Goal: Book appointment/travel/reservation

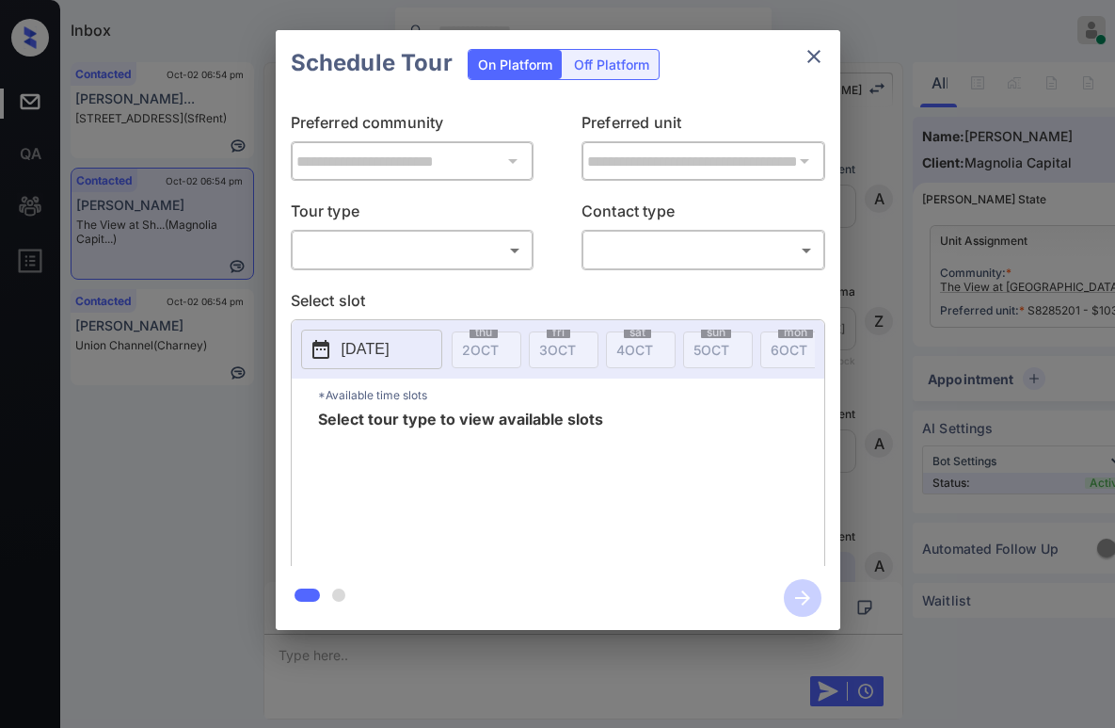
click at [393, 249] on body "Inbox Paolo Gabriel Online Set yourself offline Set yourself on break Profile S…" at bounding box center [557, 364] width 1115 height 728
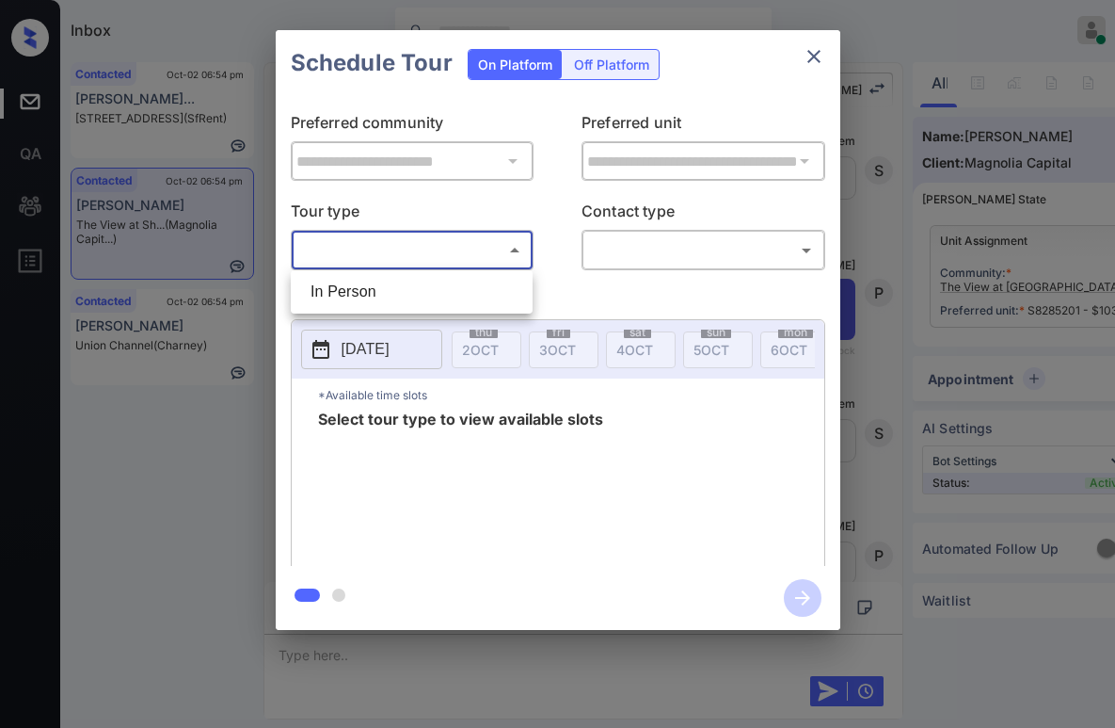
click at [372, 286] on li "In Person" at bounding box center [412, 292] width 233 height 34
type input "********"
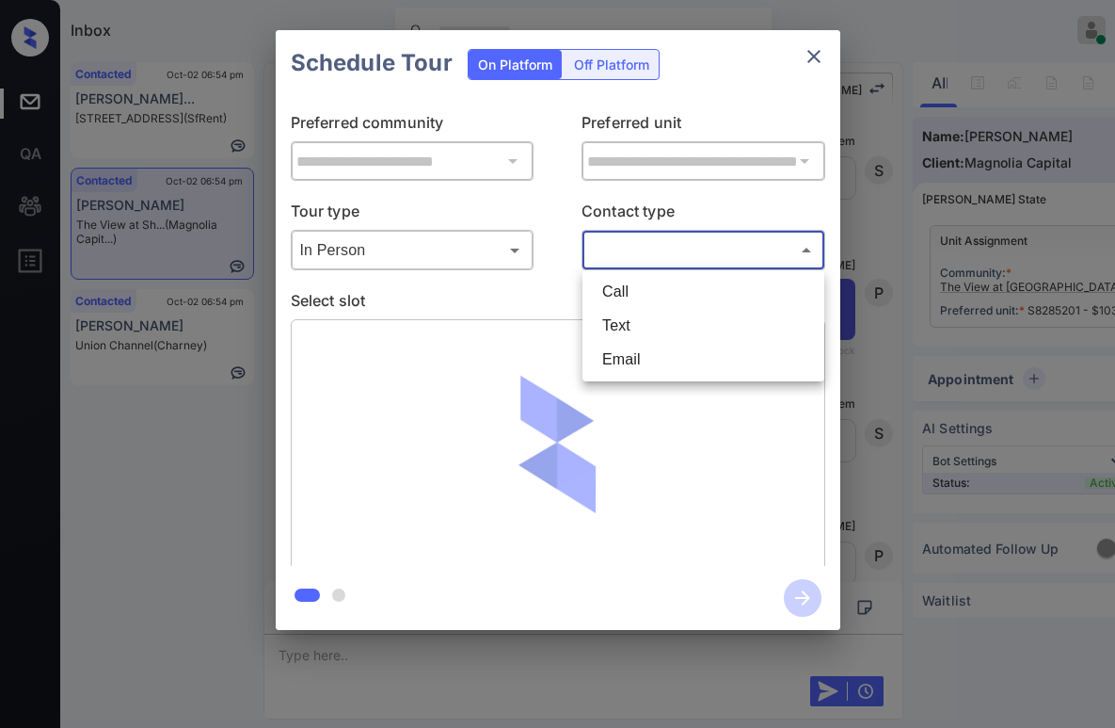
click at [617, 260] on body "Inbox Paolo Gabriel Online Set yourself offline Set yourself on break Profile S…" at bounding box center [557, 364] width 1115 height 728
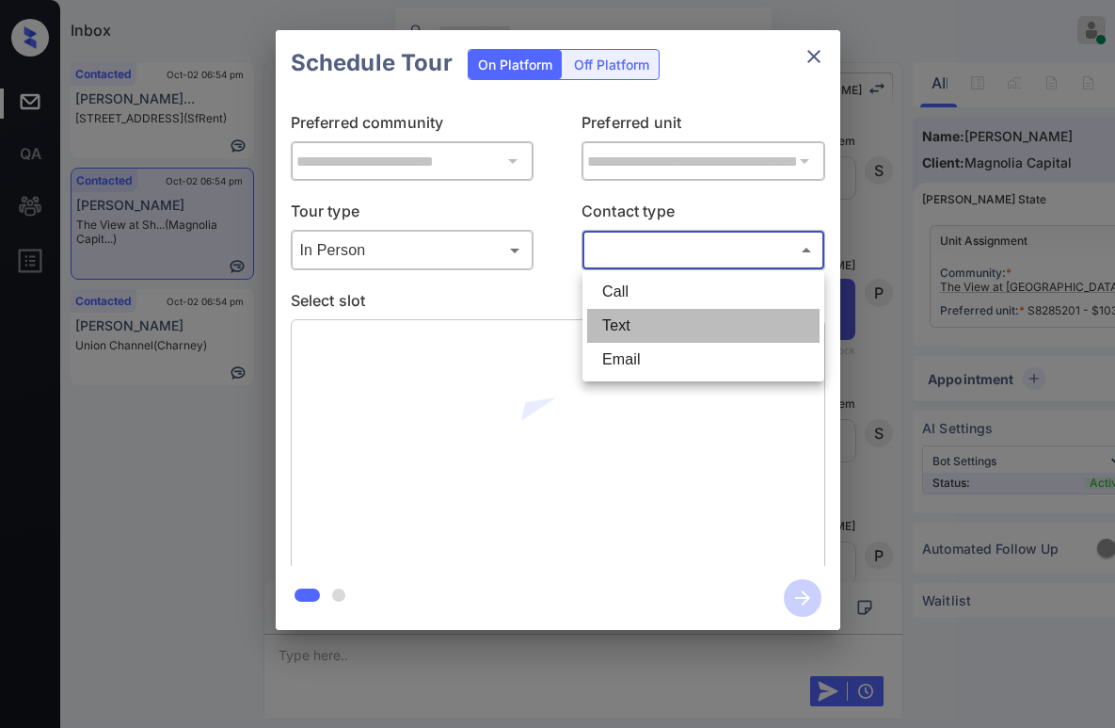
click at [618, 322] on li "Text" at bounding box center [703, 326] width 233 height 34
type input "****"
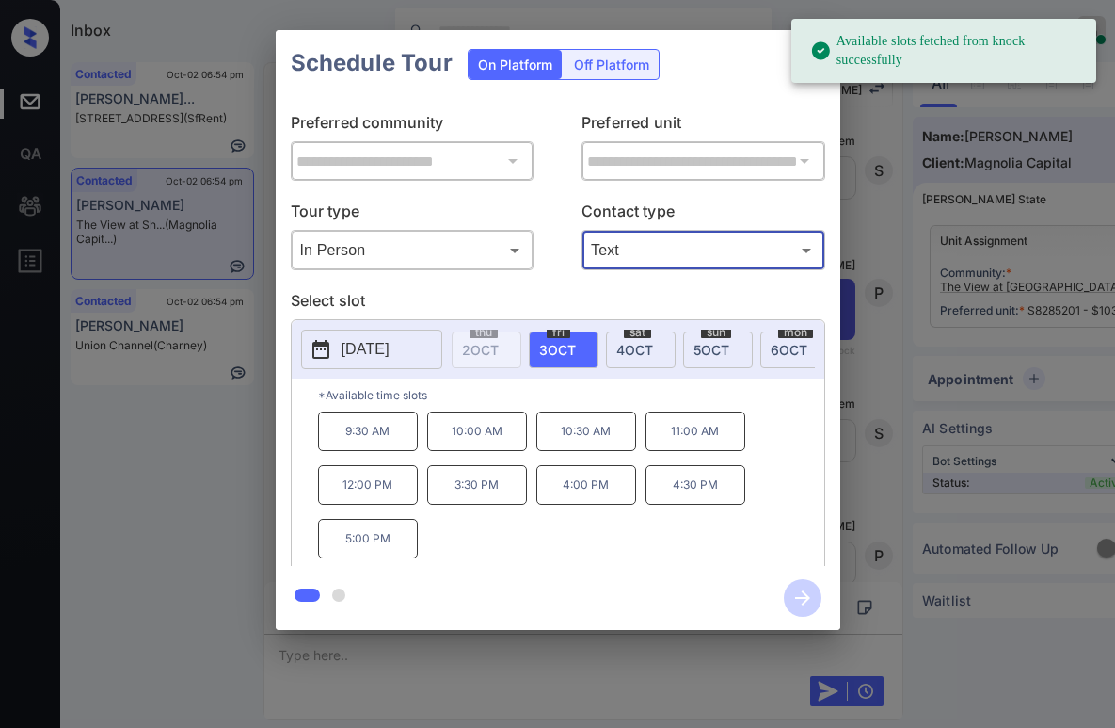
scroll to position [0, 41]
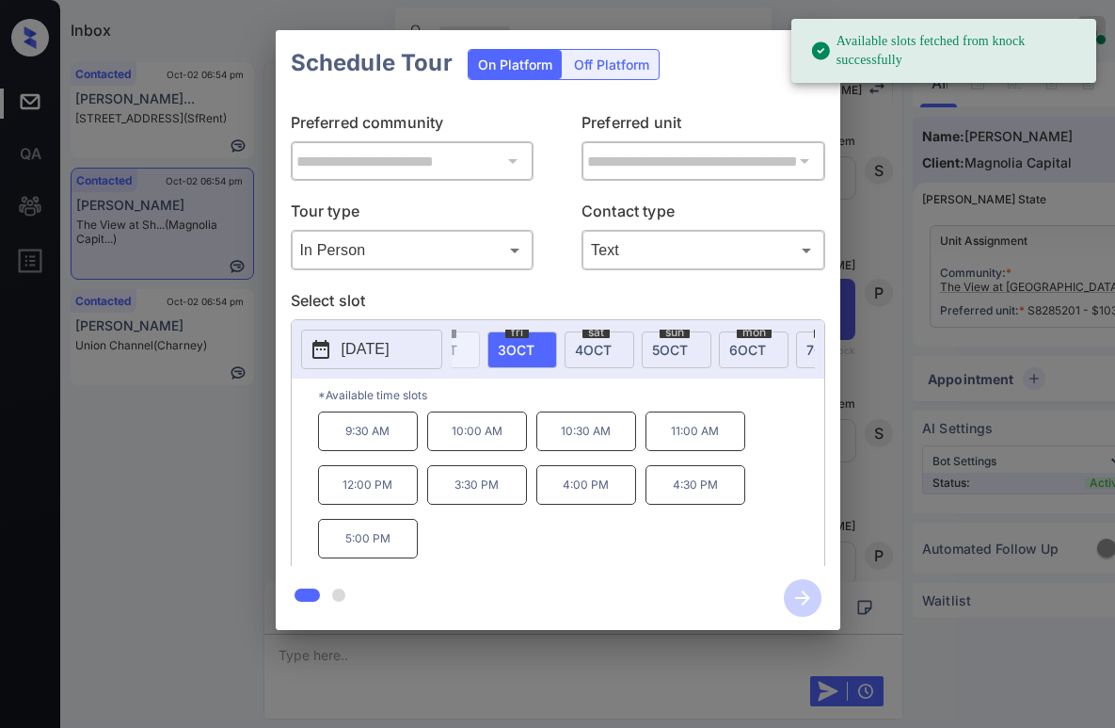
click at [597, 343] on span "[DATE]" at bounding box center [593, 350] width 37 height 16
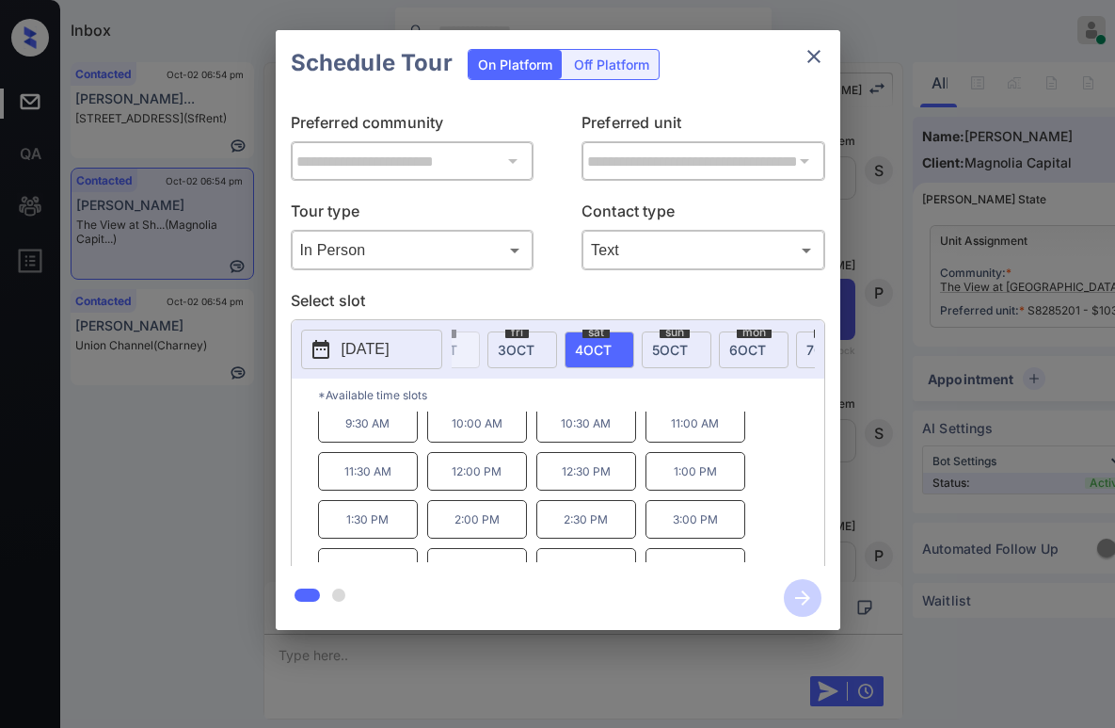
scroll to position [0, 0]
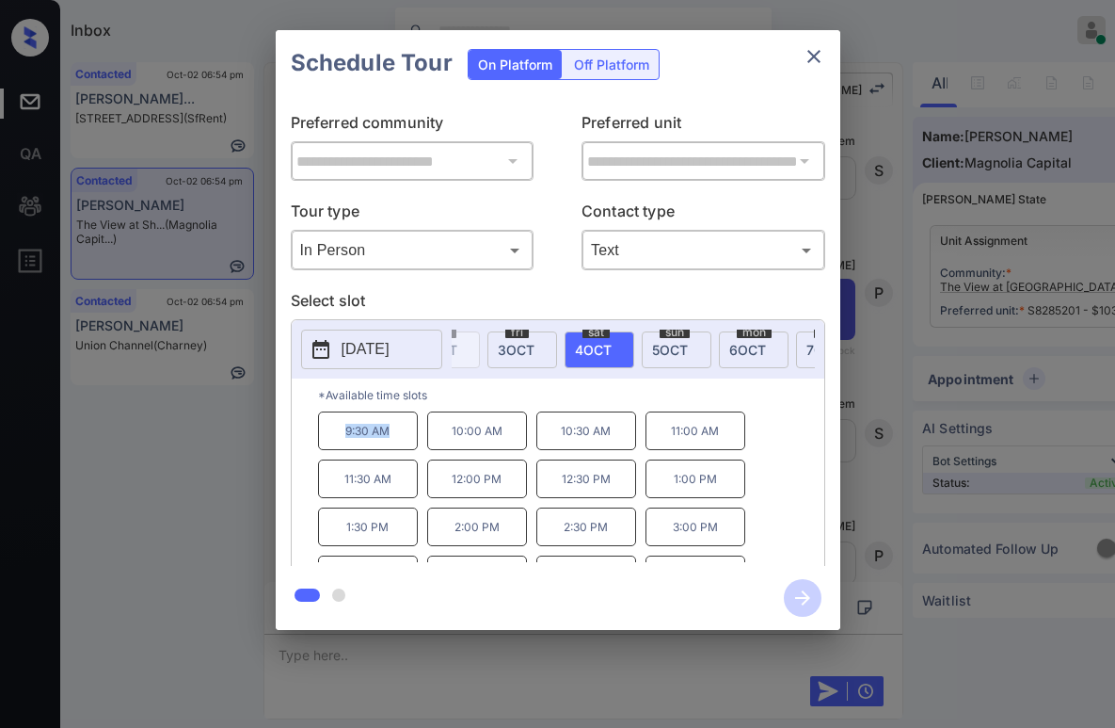
drag, startPoint x: 344, startPoint y: 441, endPoint x: 402, endPoint y: 449, distance: 58.8
click at [402, 449] on p "9:30 AM" at bounding box center [368, 430] width 100 height 39
copy p "9:30 AM"
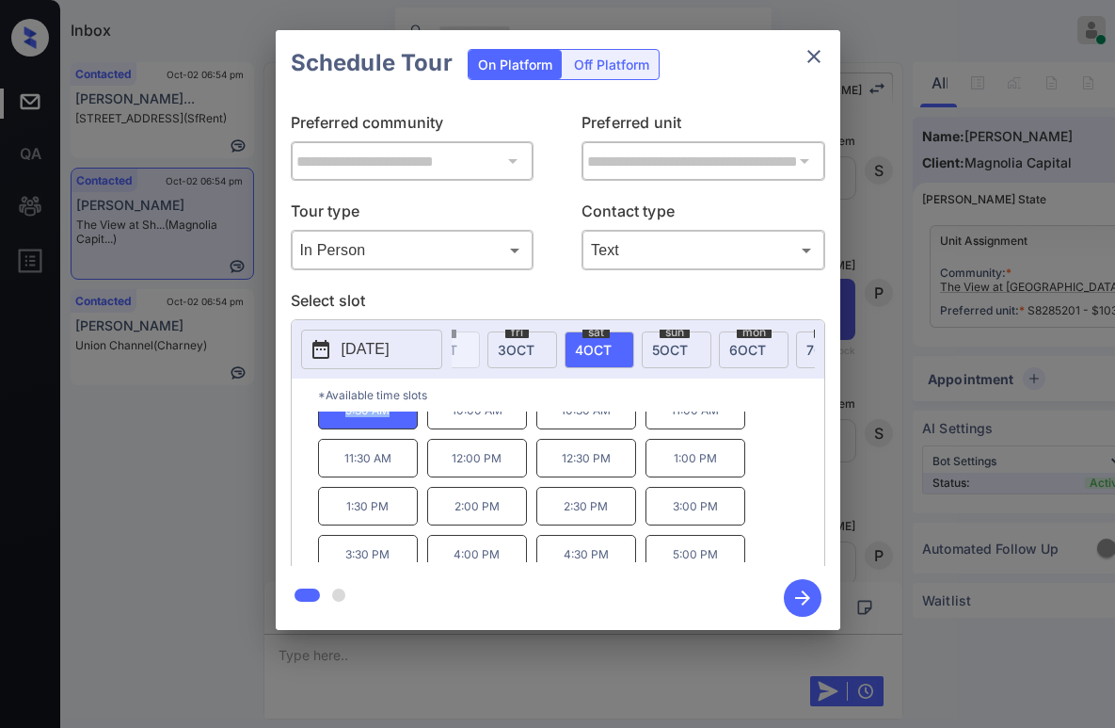
scroll to position [32, 0]
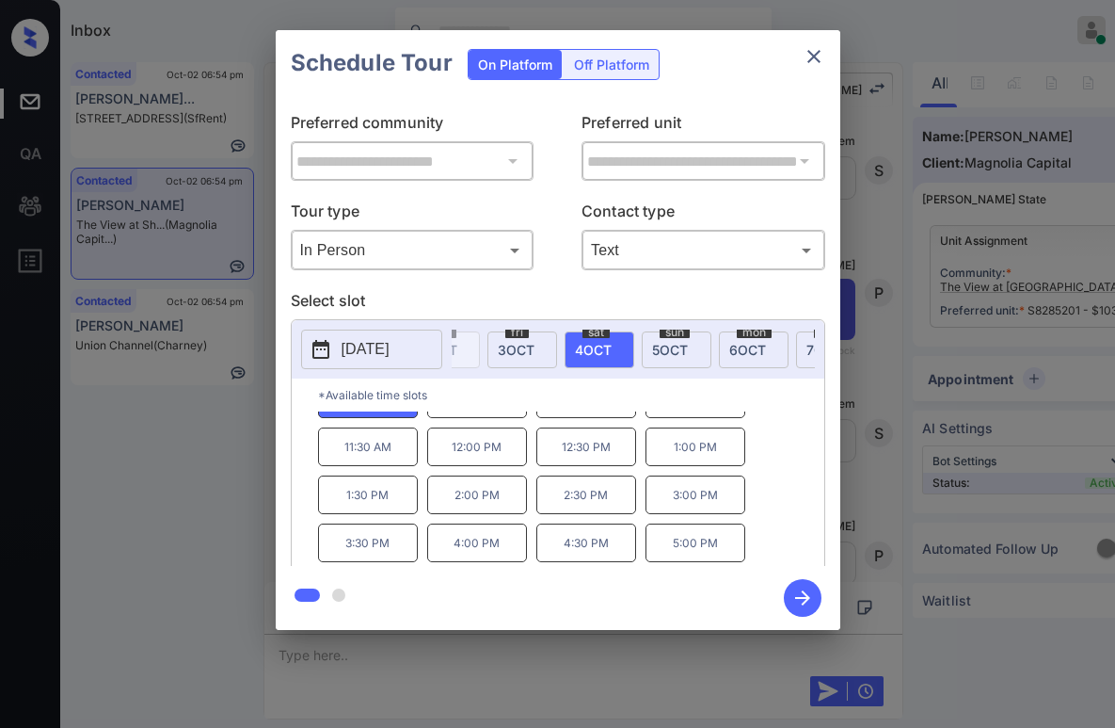
click at [808, 64] on icon "close" at bounding box center [814, 56] width 23 height 23
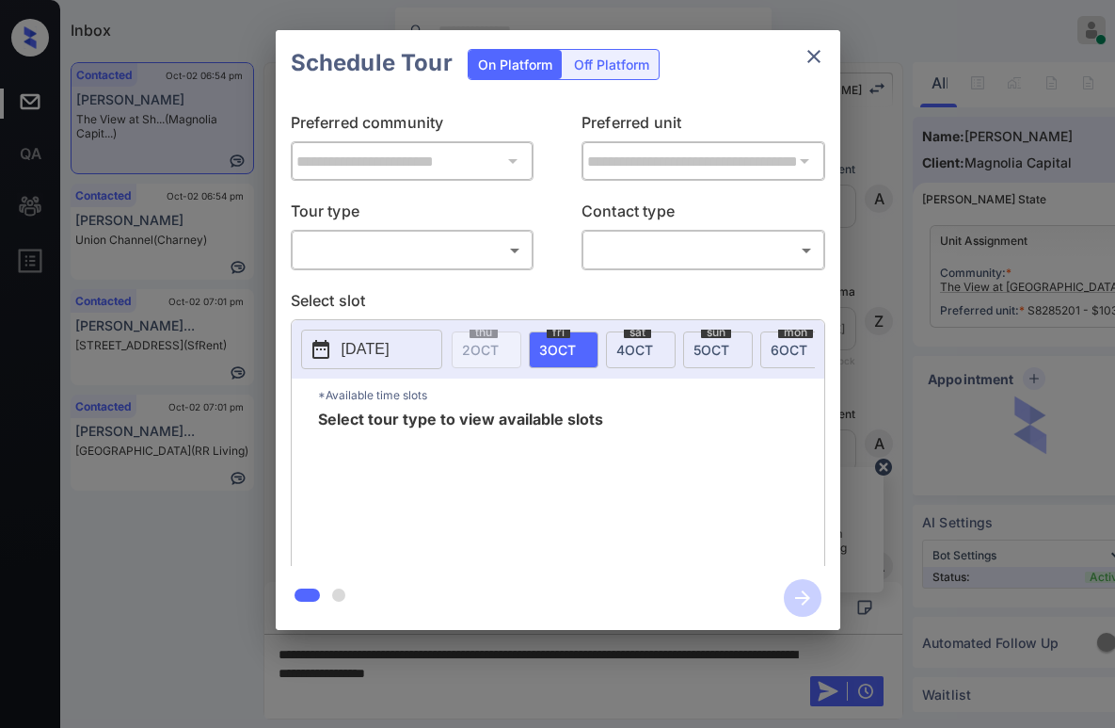
scroll to position [4353, 0]
click at [368, 257] on body "Inbox Paolo Gabriel Online Set yourself offline Set yourself on break Profile S…" at bounding box center [557, 364] width 1115 height 728
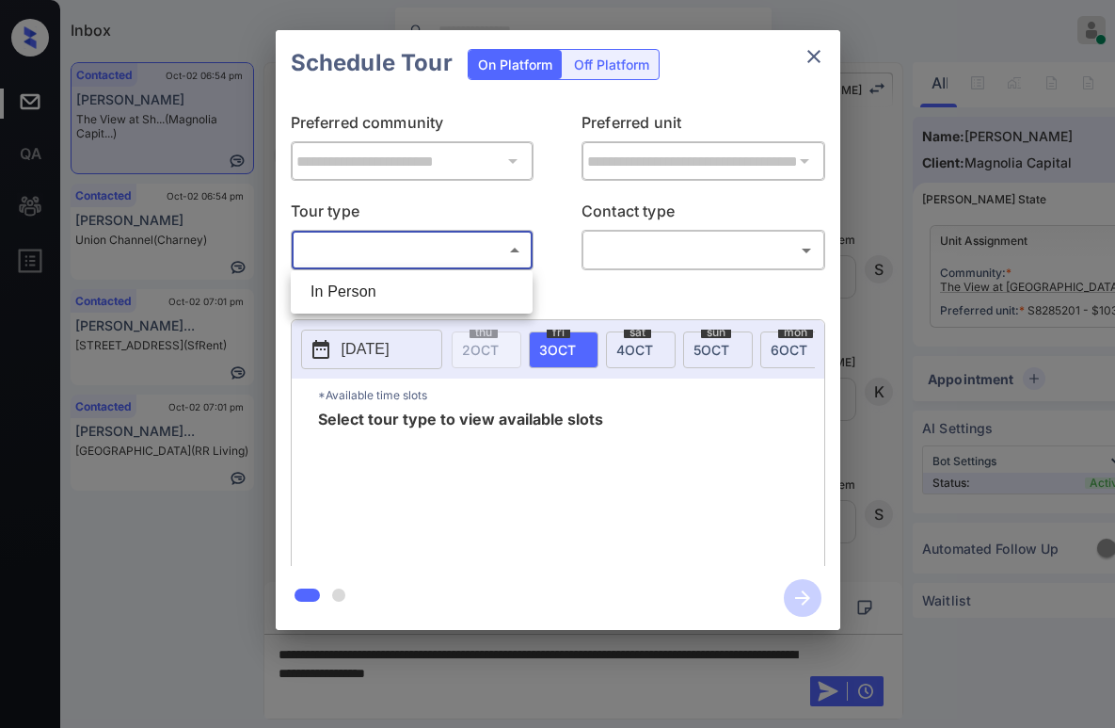
drag, startPoint x: 360, startPoint y: 292, endPoint x: 583, endPoint y: 273, distance: 223.9
click at [361, 291] on li "In Person" at bounding box center [412, 292] width 233 height 34
type input "********"
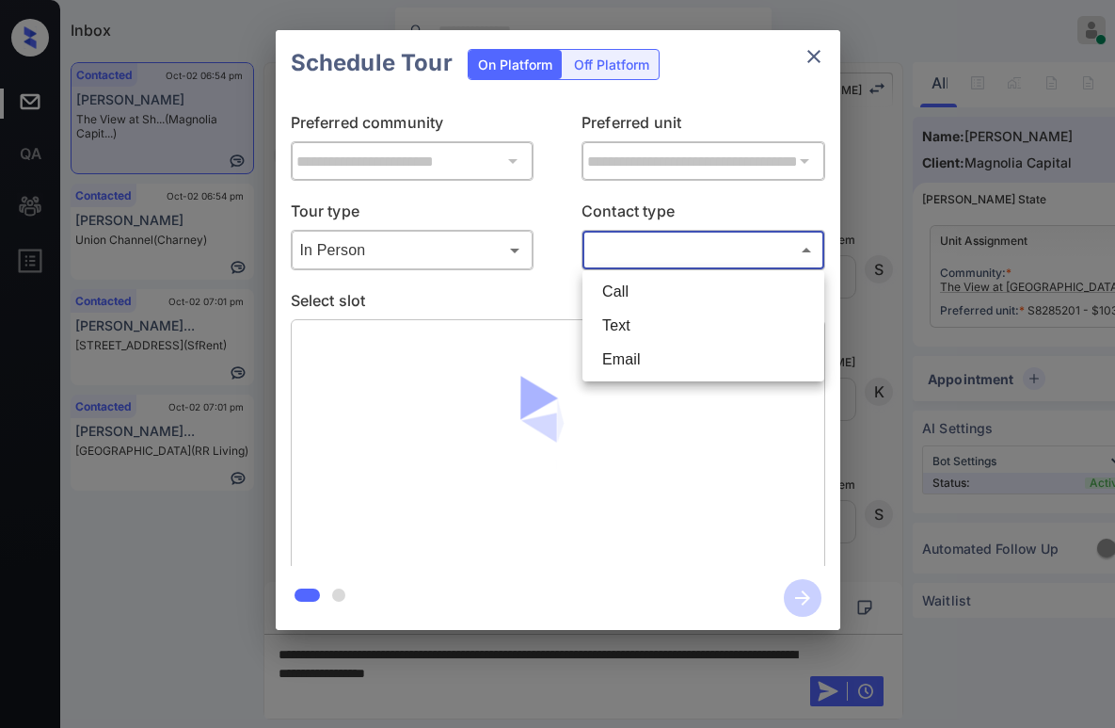
click at [635, 252] on body "Inbox Paolo Gabriel Online Set yourself offline Set yourself on break Profile S…" at bounding box center [557, 364] width 1115 height 728
click at [631, 324] on li "Text" at bounding box center [703, 326] width 233 height 34
type input "****"
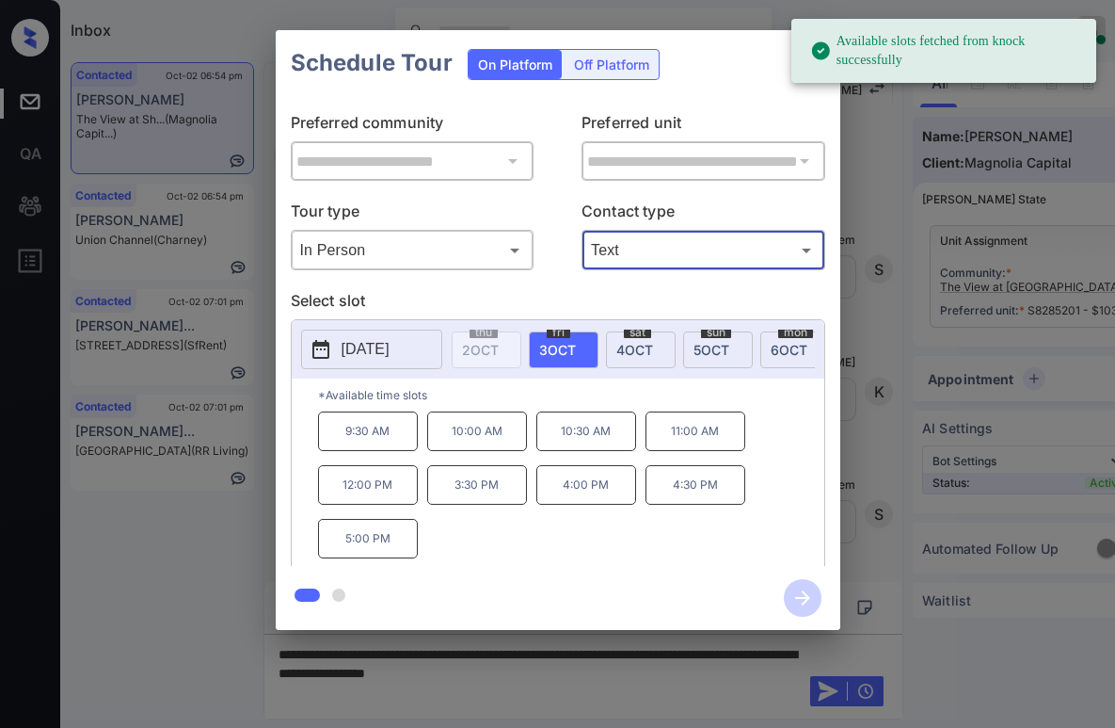
click at [633, 349] on span "4 OCT" at bounding box center [635, 350] width 37 height 16
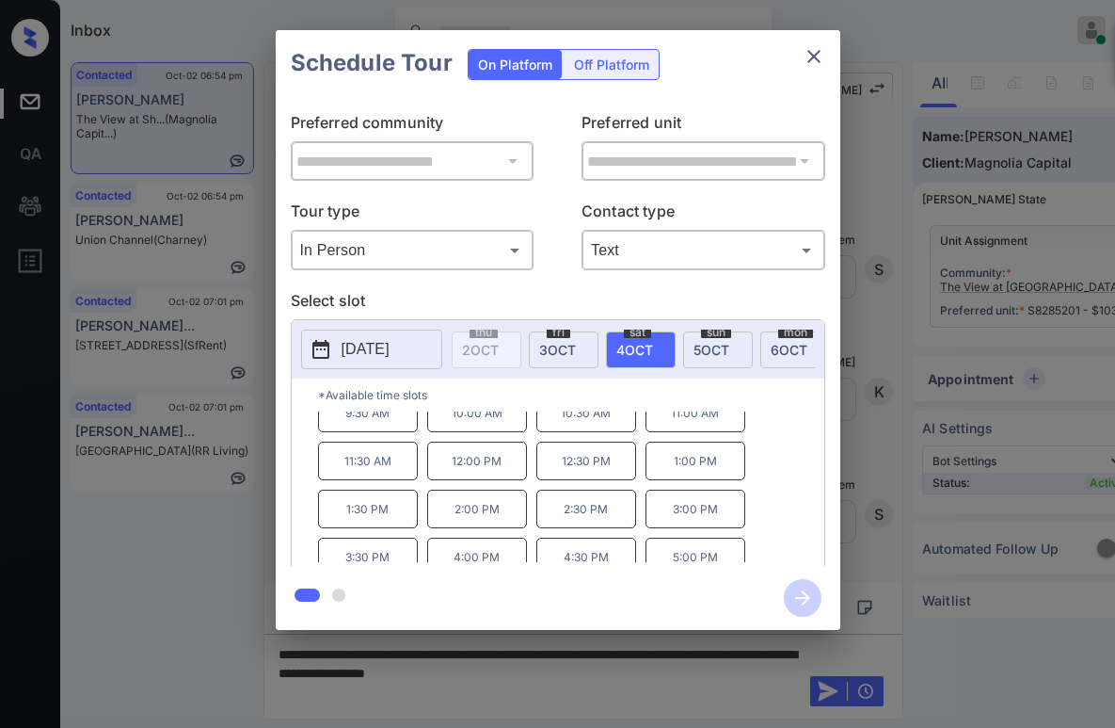
scroll to position [32, 0]
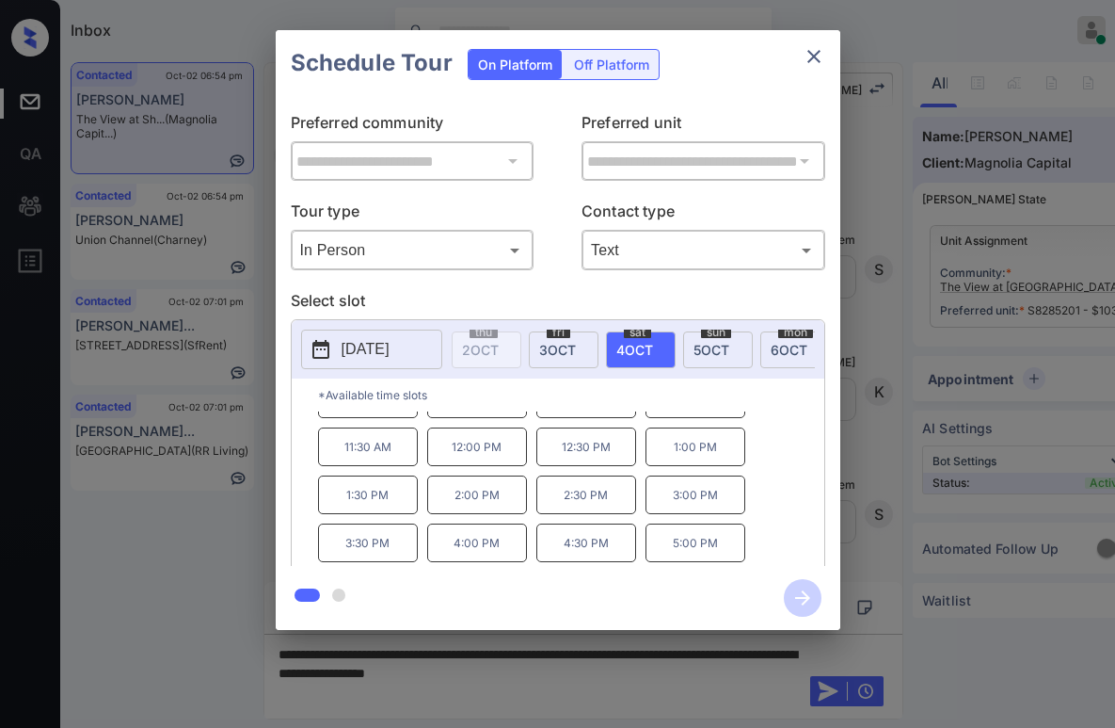
click at [817, 46] on icon "close" at bounding box center [814, 56] width 23 height 23
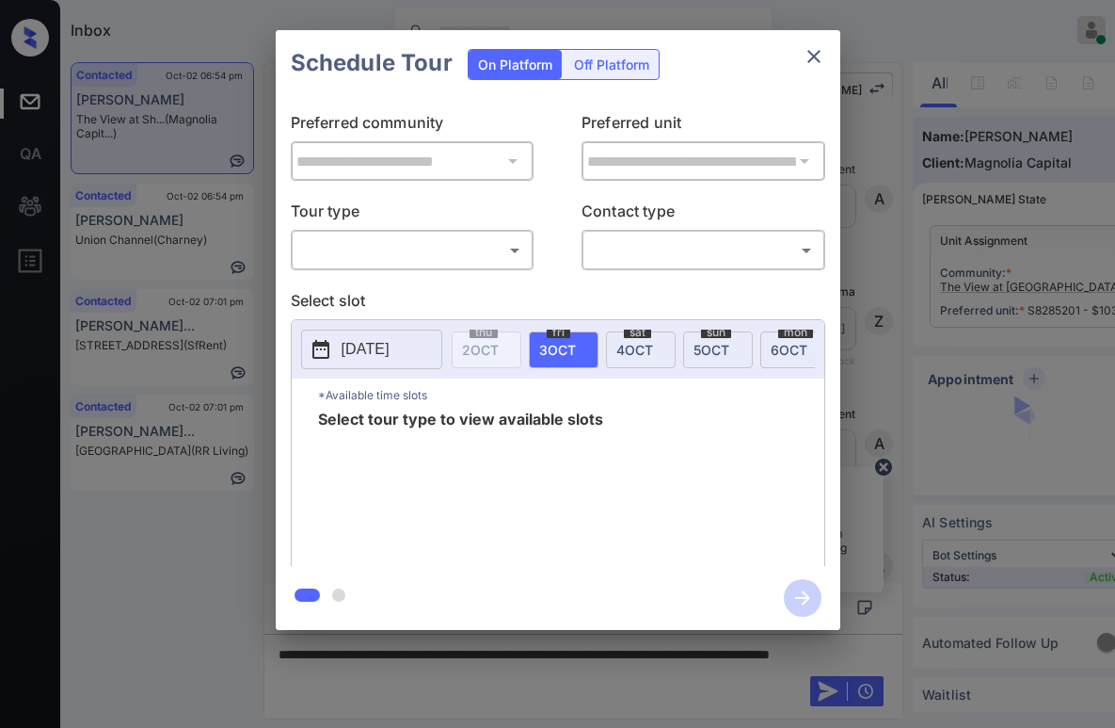
scroll to position [4353, 0]
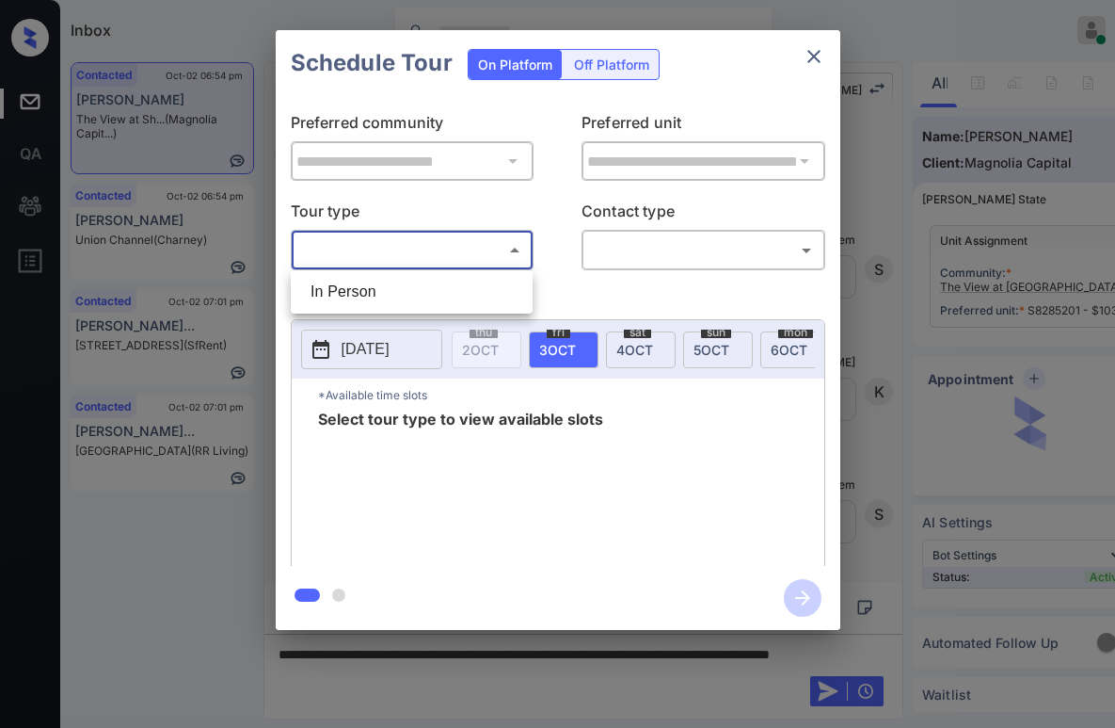
click at [458, 248] on body "Inbox Paolo Gabriel Online Set yourself offline Set yourself on break Profile S…" at bounding box center [557, 364] width 1115 height 728
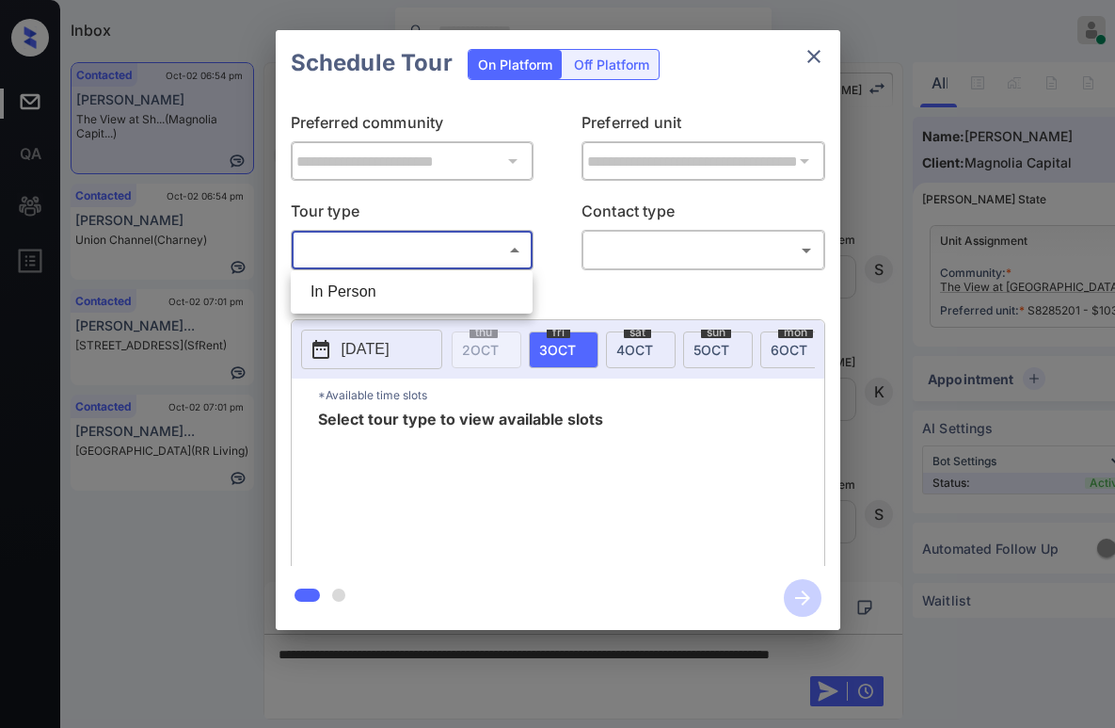
click at [411, 296] on li "In Person" at bounding box center [412, 292] width 233 height 34
type input "********"
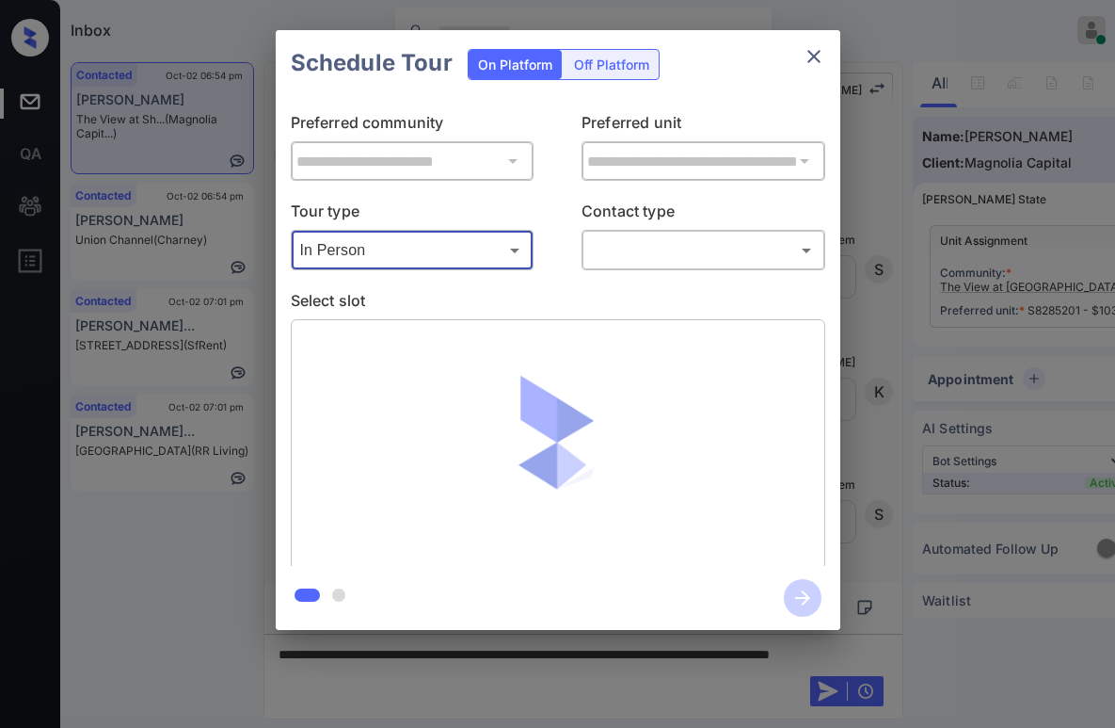
click at [670, 256] on body "Inbox Paolo Gabriel Online Set yourself offline Set yourself on break Profile S…" at bounding box center [557, 364] width 1115 height 728
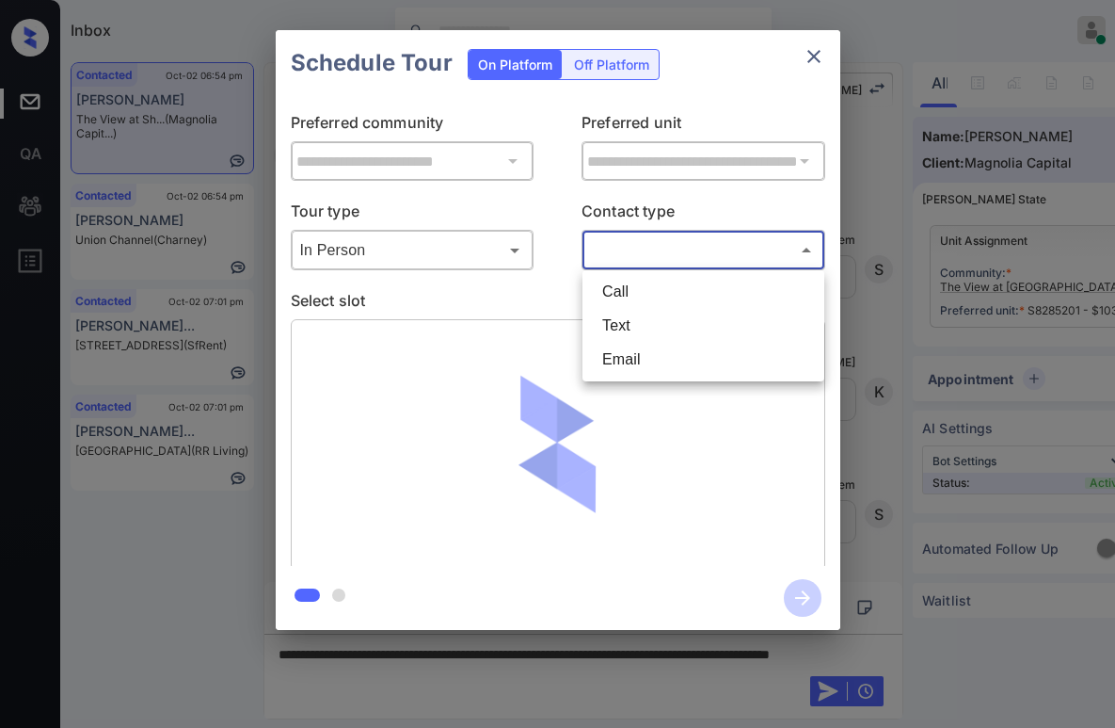
click at [654, 327] on li "Text" at bounding box center [703, 326] width 233 height 34
type input "****"
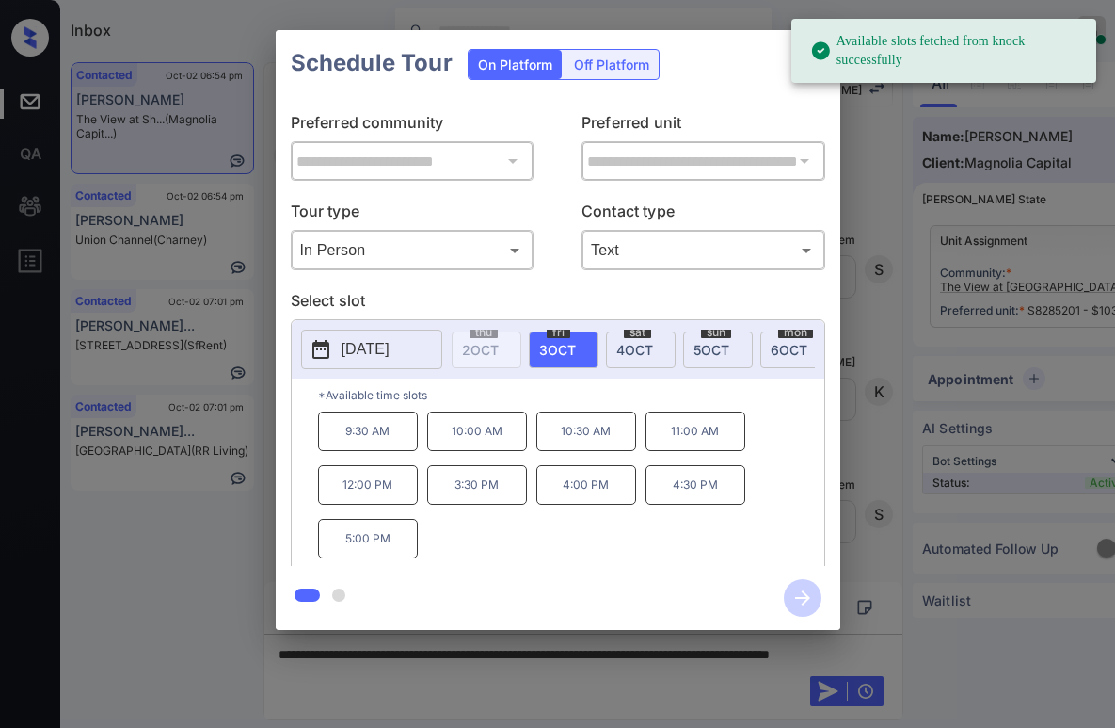
click at [644, 352] on span "[DATE]" at bounding box center [635, 350] width 37 height 16
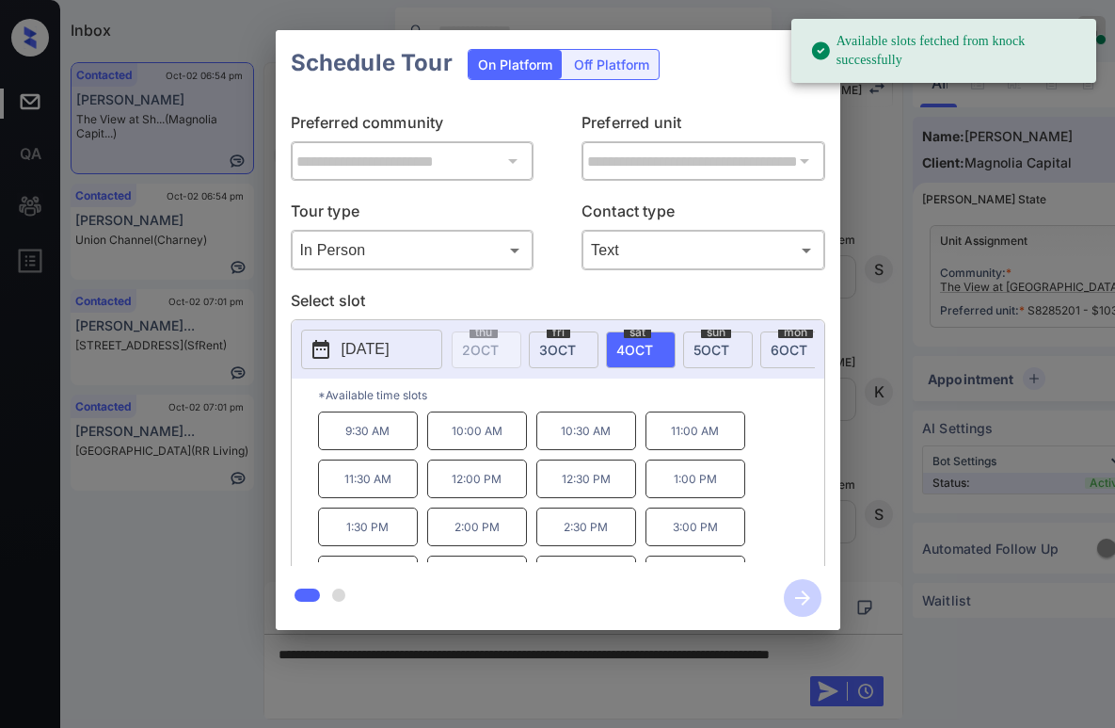
scroll to position [32, 0]
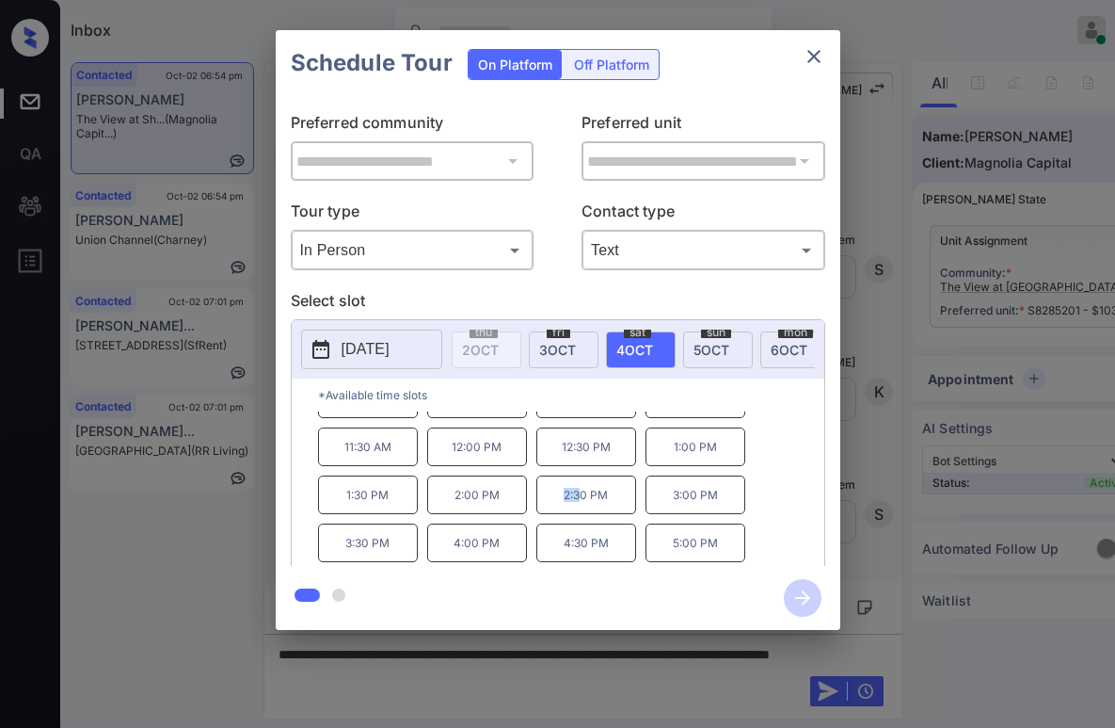
click at [576, 503] on p "2:30 PM" at bounding box center [587, 494] width 100 height 39
drag, startPoint x: 337, startPoint y: 503, endPoint x: 607, endPoint y: 504, distance: 270.2
click at [607, 504] on div "9:30 AM 10:00 AM 10:30 AM 11:00 AM 11:30 AM 12:00 PM 12:30 PM 1:00 PM 1:30 PM 2…" at bounding box center [571, 486] width 506 height 151
copy div "1:30 PM 2:00 PM 2:30 PM"
click at [177, 556] on div "**********" at bounding box center [557, 330] width 1115 height 660
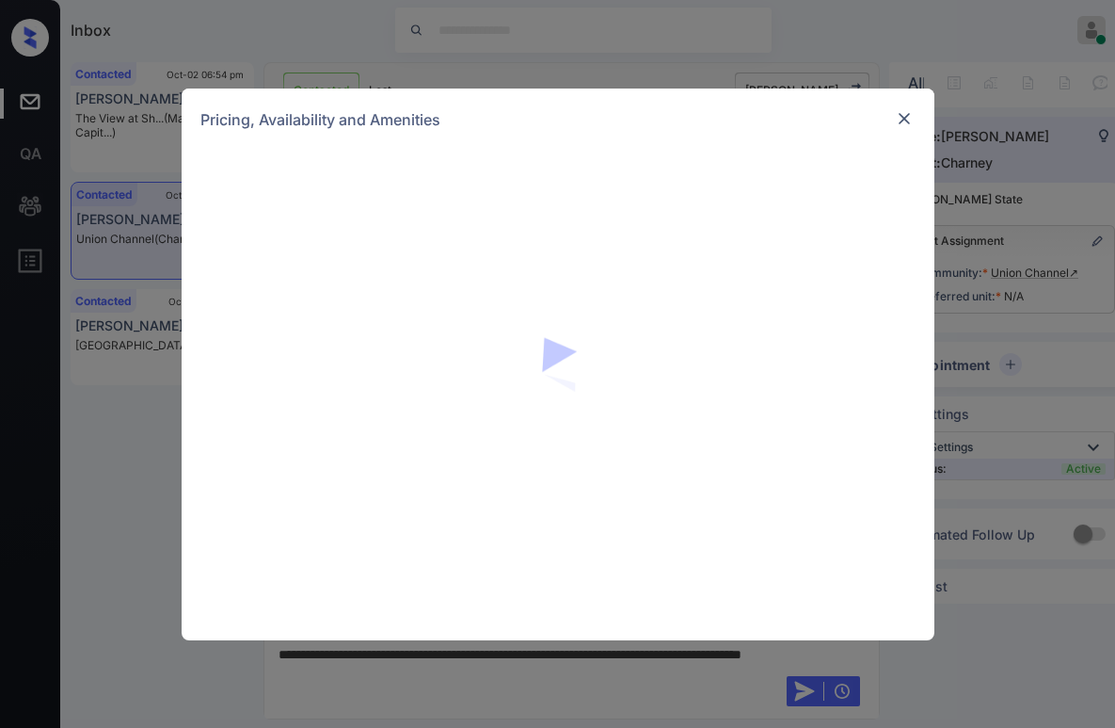
scroll to position [94, 0]
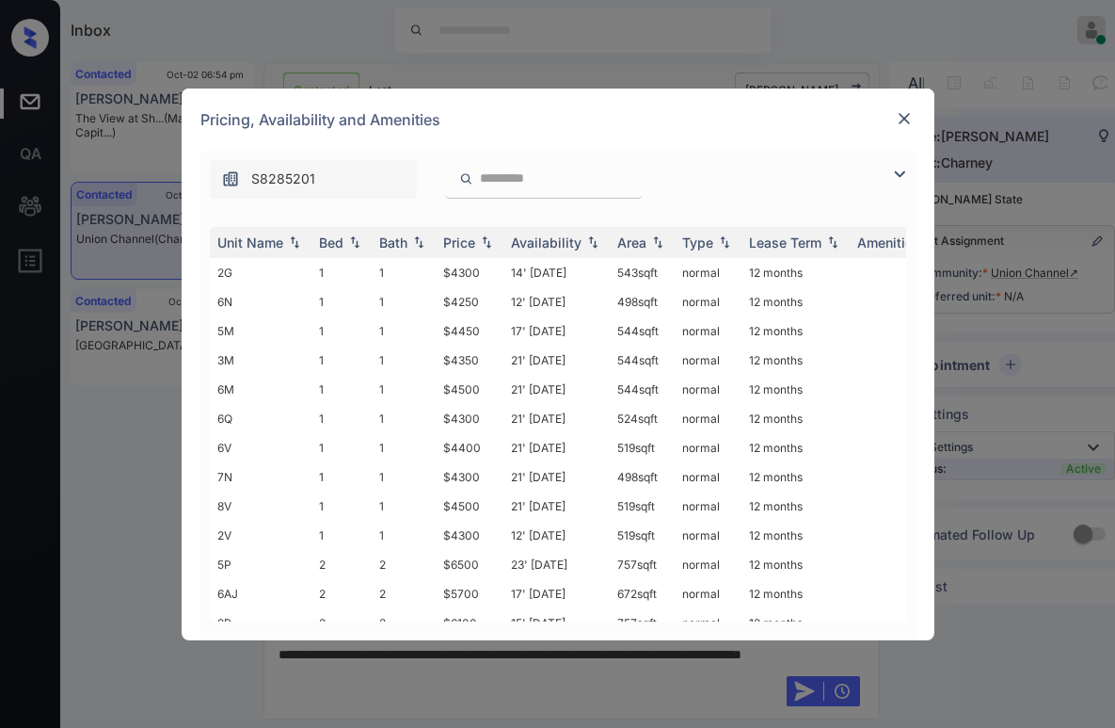
drag, startPoint x: 892, startPoint y: 168, endPoint x: 875, endPoint y: 175, distance: 18.2
click at [894, 168] on img at bounding box center [900, 174] width 23 height 23
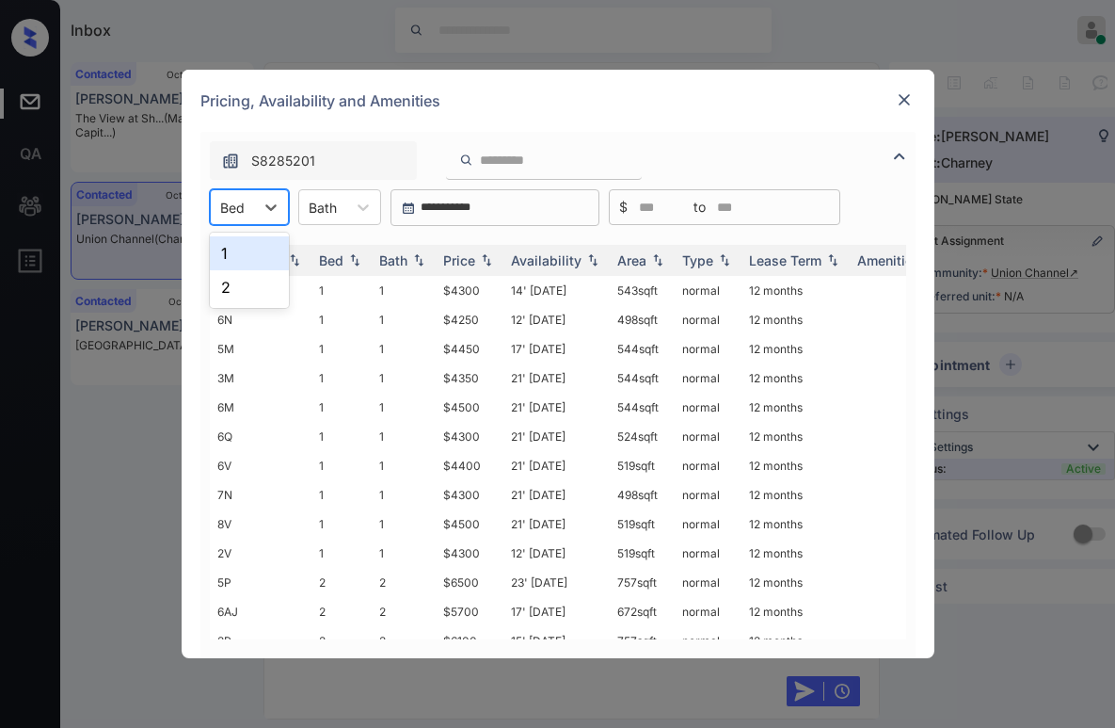
click at [247, 214] on div "Bed" at bounding box center [232, 207] width 43 height 27
click at [242, 279] on div "2" at bounding box center [249, 287] width 79 height 34
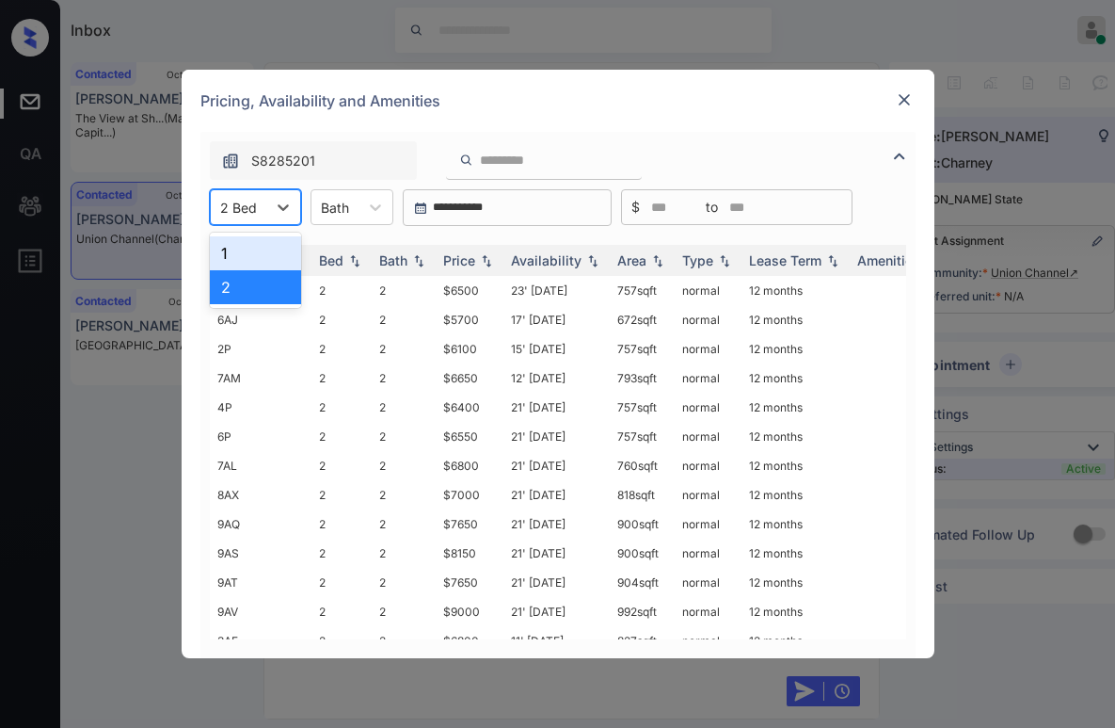
click at [254, 218] on div "2 Bed" at bounding box center [239, 207] width 56 height 27
click at [255, 264] on div "1" at bounding box center [255, 253] width 91 height 34
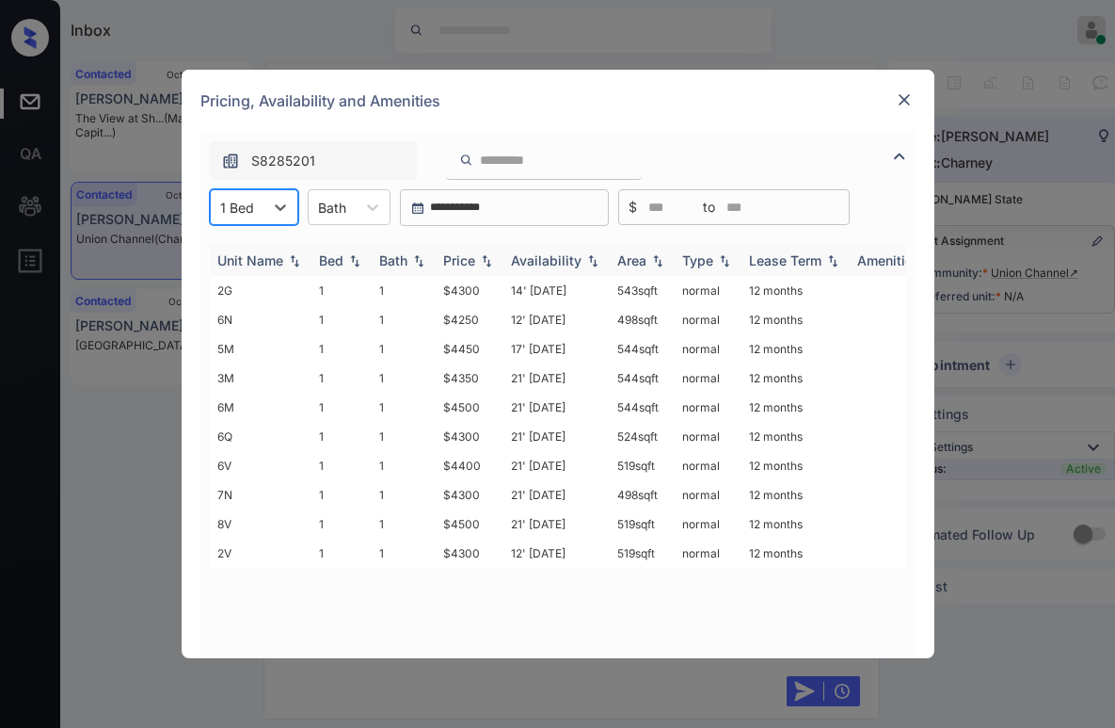
click at [465, 260] on div "Price" at bounding box center [459, 260] width 32 height 16
click at [467, 261] on div "Price" at bounding box center [459, 260] width 32 height 16
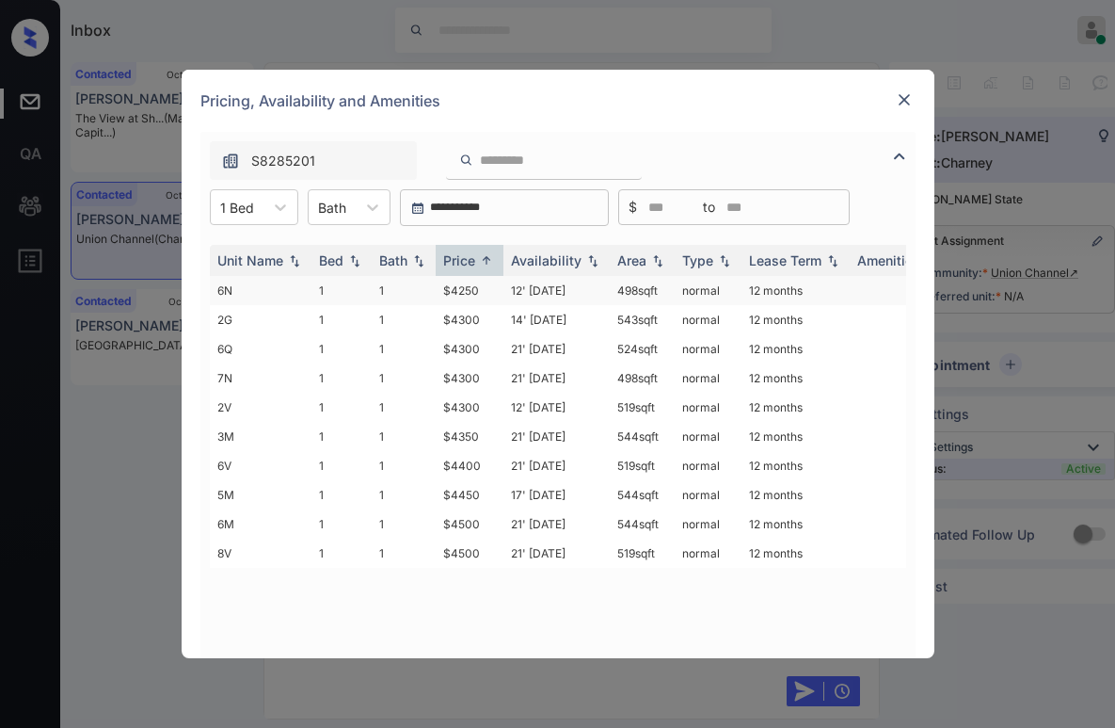
click at [472, 293] on td "$4250" at bounding box center [470, 290] width 68 height 29
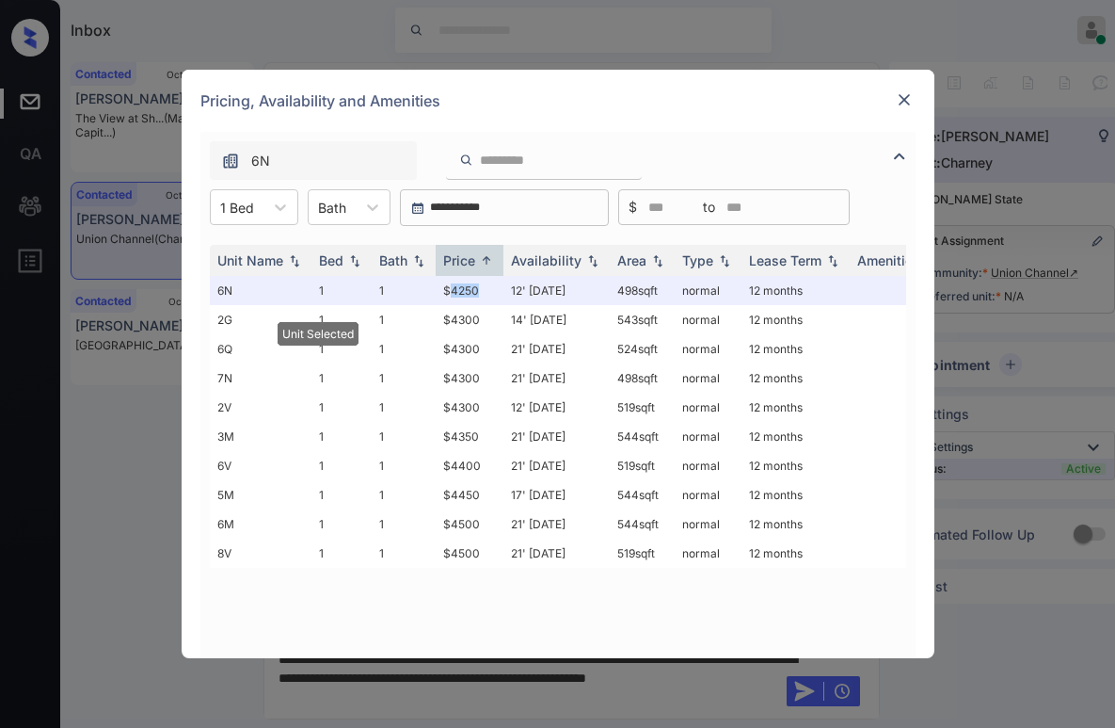
click at [906, 99] on img at bounding box center [904, 99] width 19 height 19
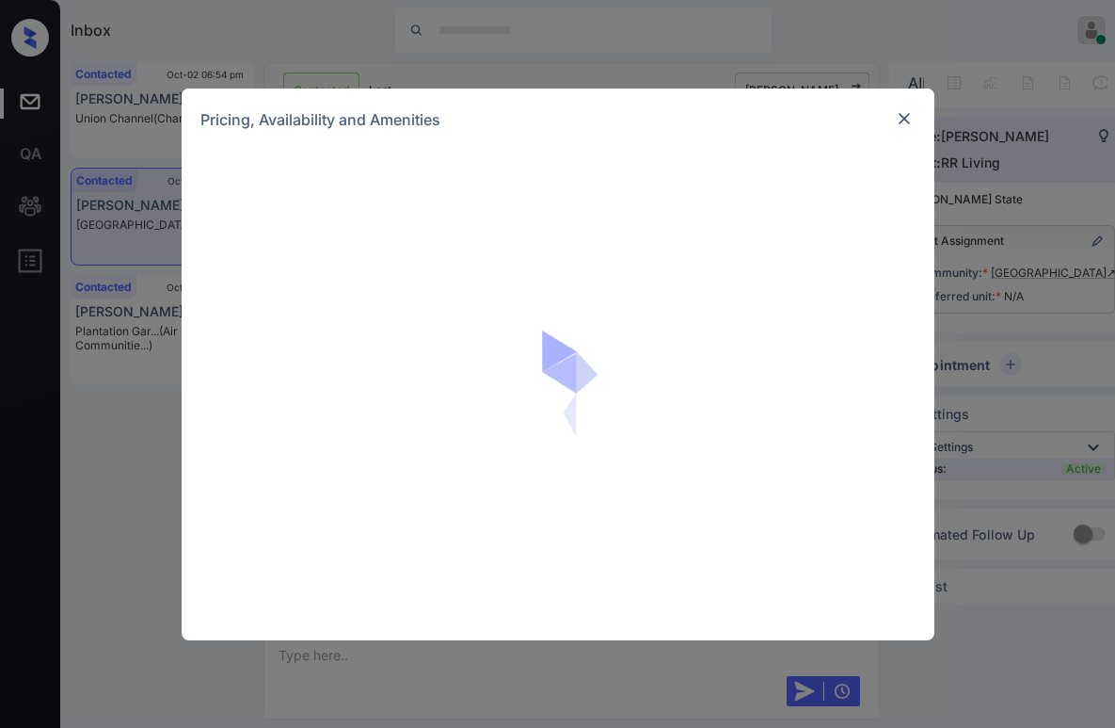
scroll to position [94, 0]
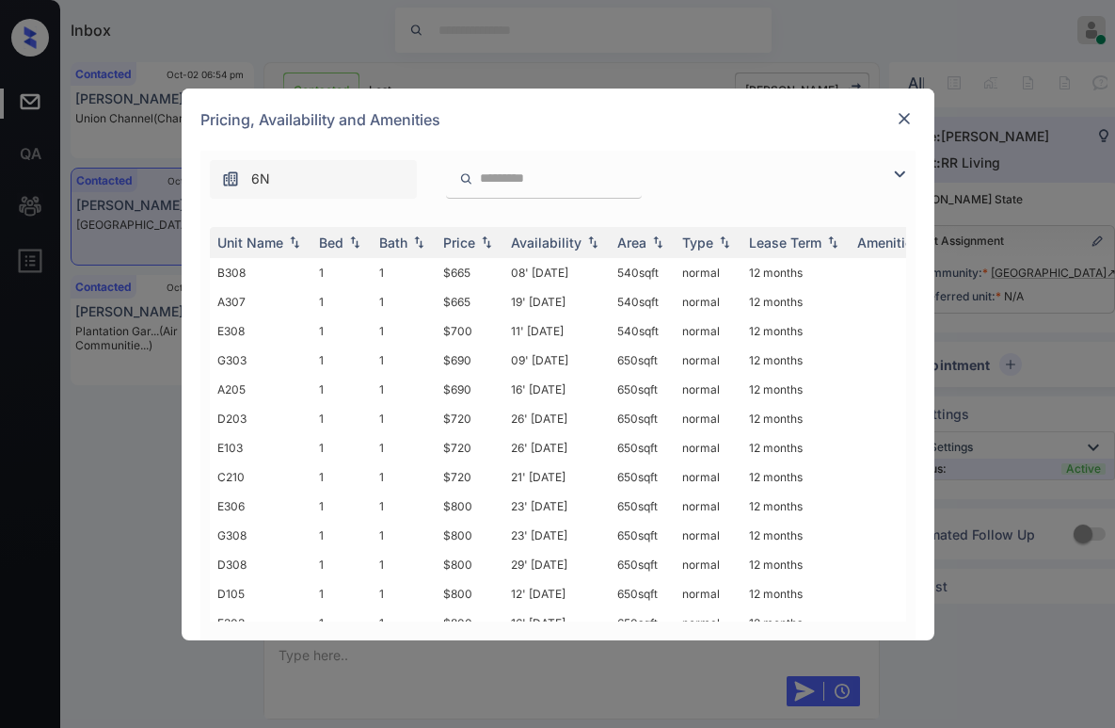
drag, startPoint x: 894, startPoint y: 172, endPoint x: 854, endPoint y: 177, distance: 40.8
click at [895, 172] on img at bounding box center [900, 174] width 23 height 23
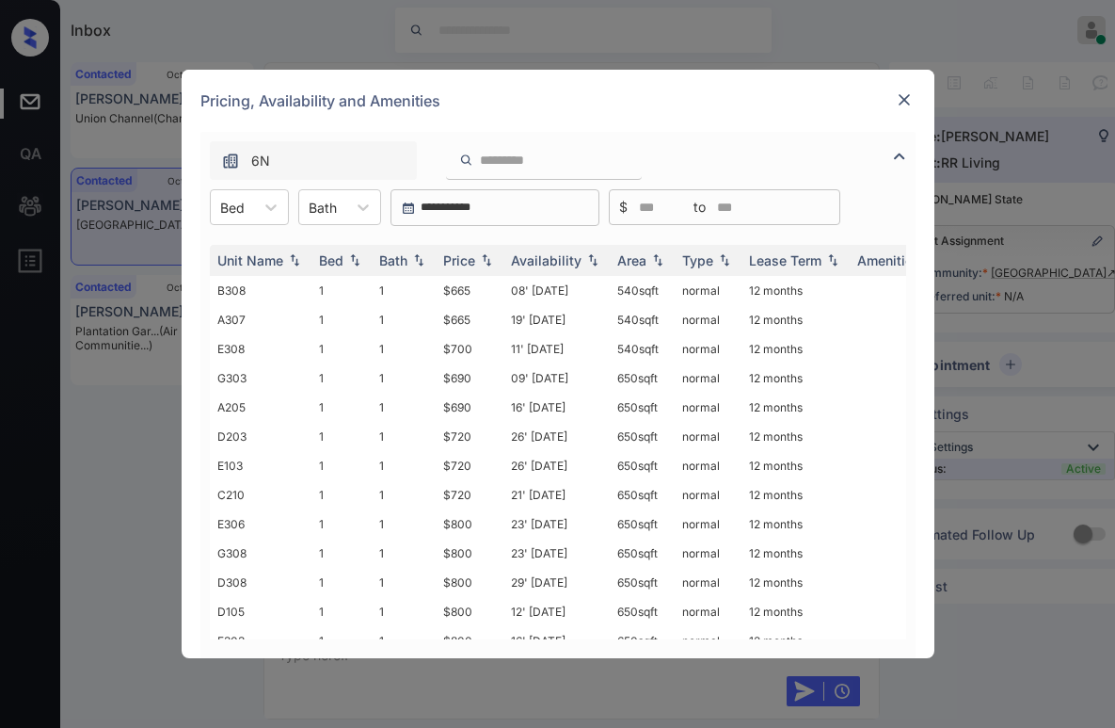
drag, startPoint x: 252, startPoint y: 203, endPoint x: 256, endPoint y: 232, distance: 28.5
click at [253, 203] on div "Bed" at bounding box center [232, 207] width 43 height 27
click at [233, 290] on div "2" at bounding box center [249, 287] width 79 height 34
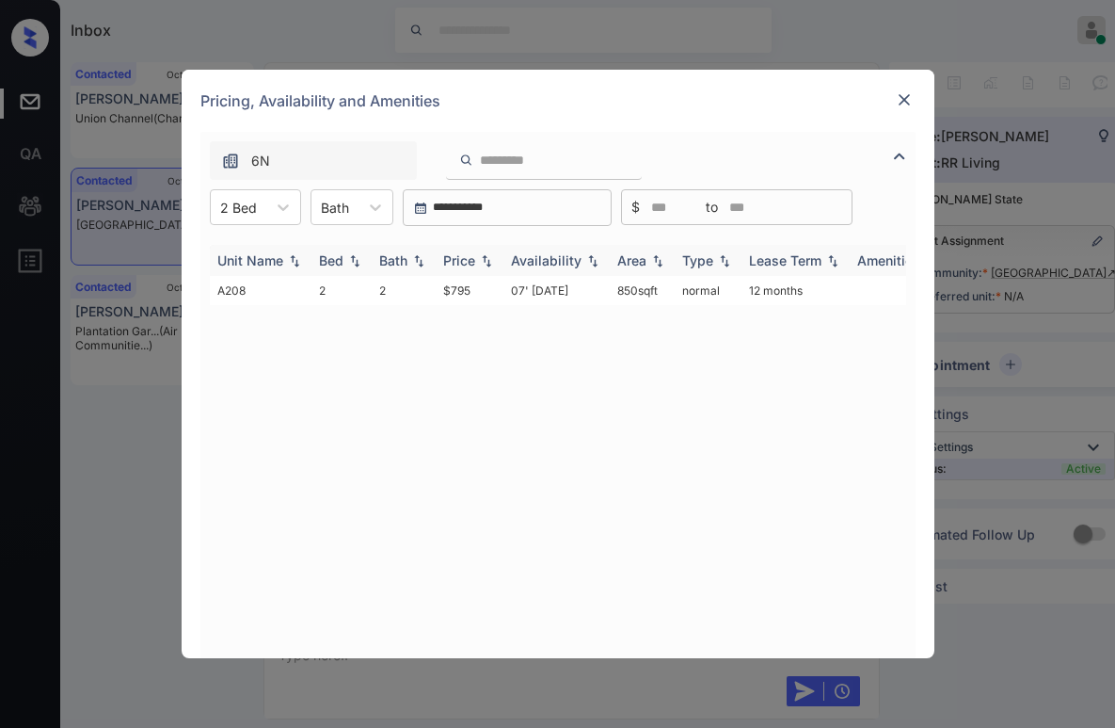
click at [474, 258] on div "Price" at bounding box center [469, 260] width 53 height 16
click at [473, 258] on div "Price" at bounding box center [459, 260] width 32 height 16
click at [471, 258] on div "Price" at bounding box center [459, 260] width 32 height 16
click at [461, 289] on td "$795" at bounding box center [470, 290] width 68 height 29
click at [460, 289] on td "$795" at bounding box center [470, 290] width 68 height 29
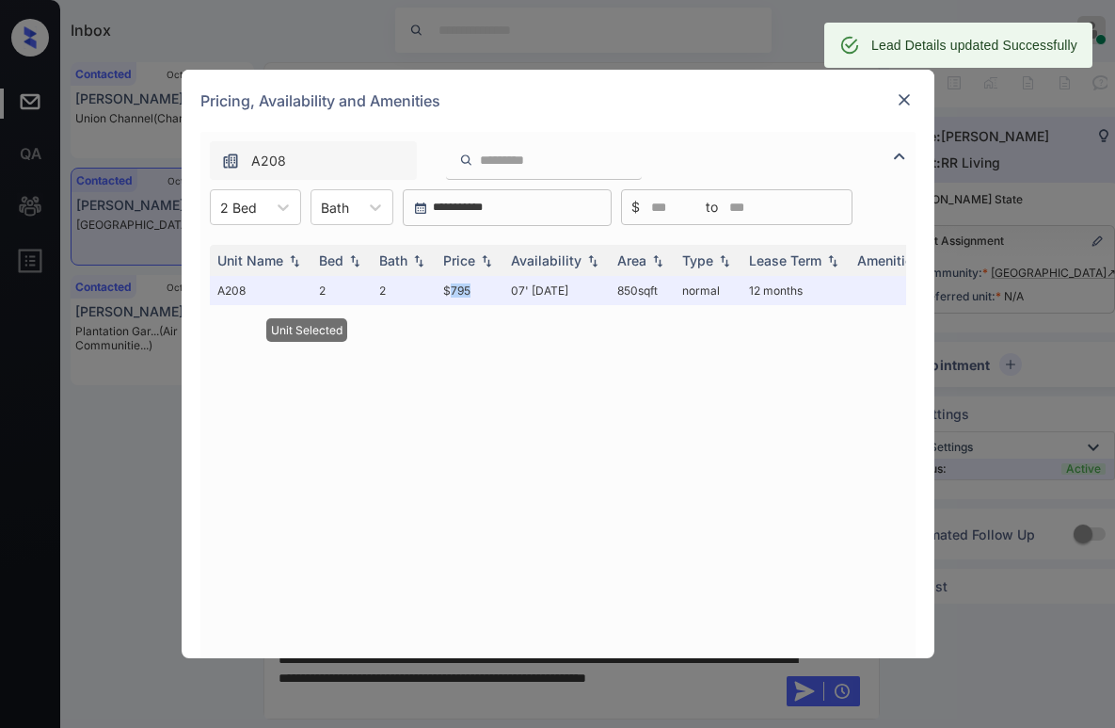
click at [909, 98] on img at bounding box center [904, 99] width 19 height 19
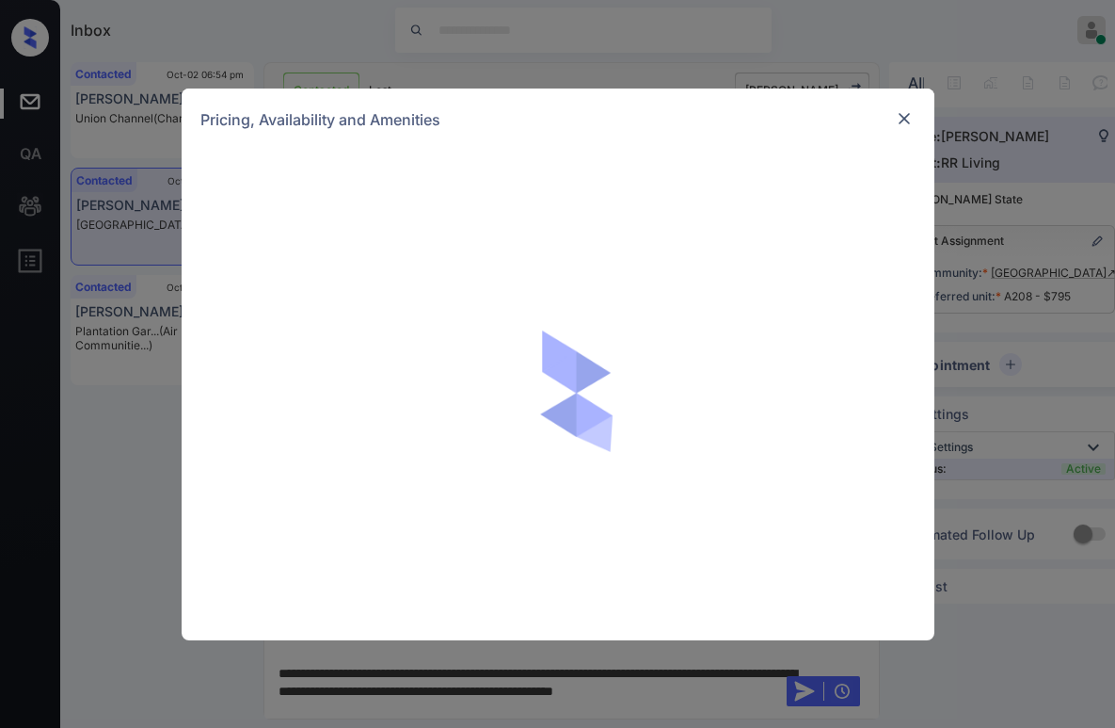
scroll to position [94, 0]
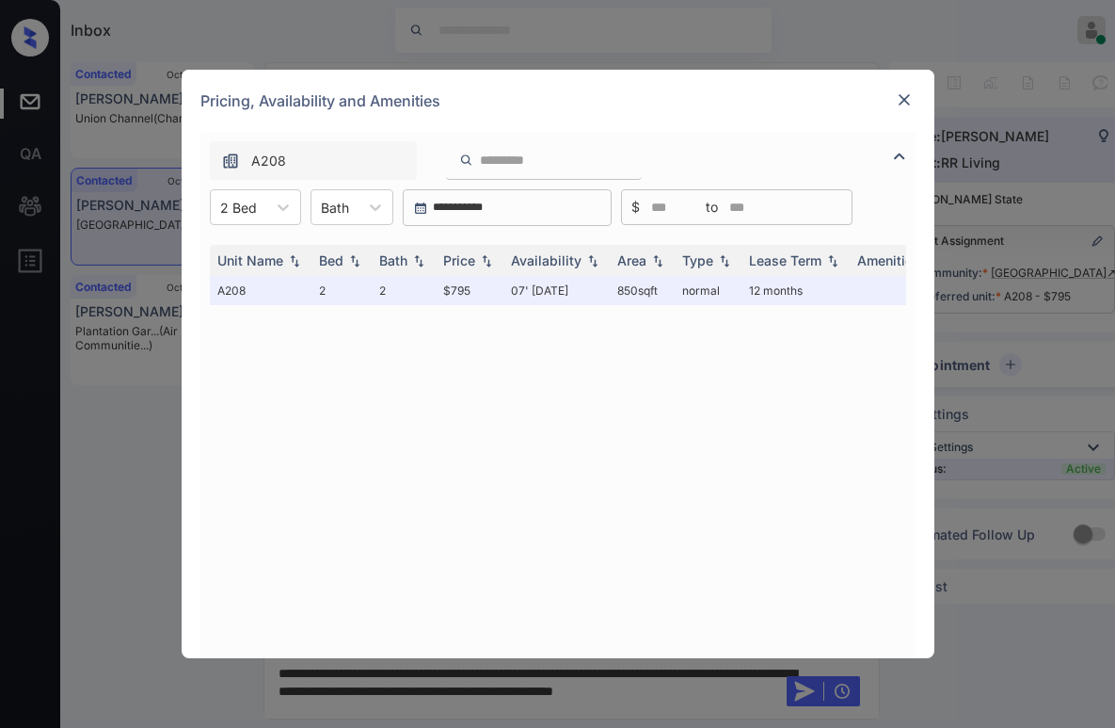
click at [907, 97] on img at bounding box center [904, 99] width 19 height 19
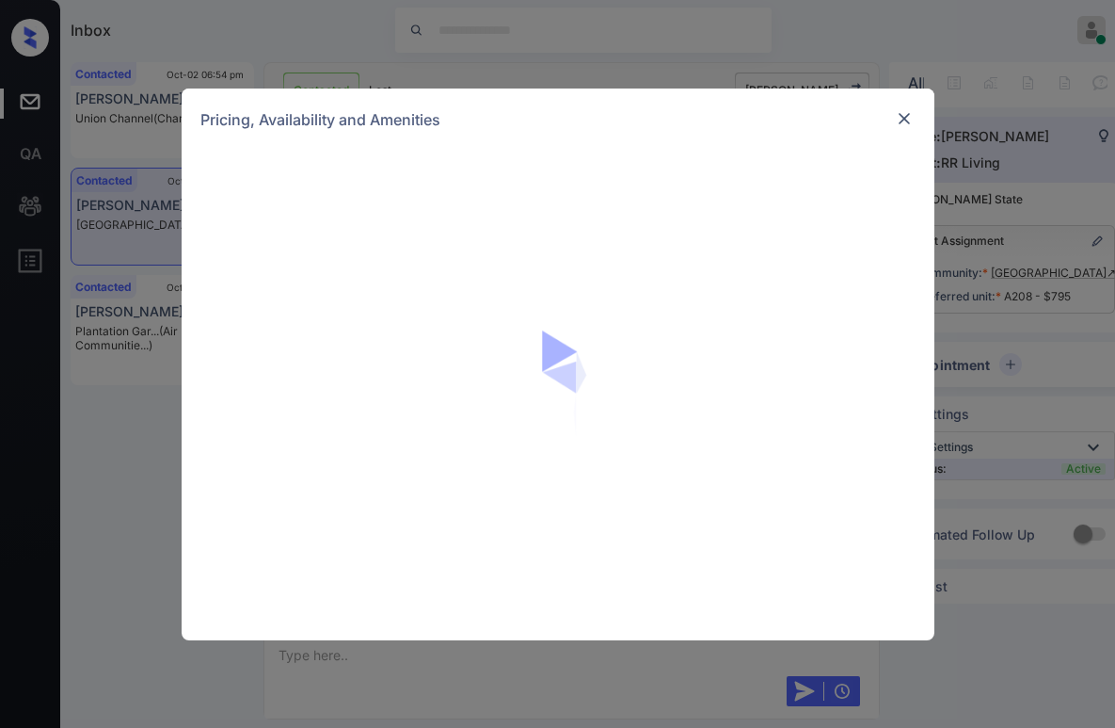
scroll to position [1149, 0]
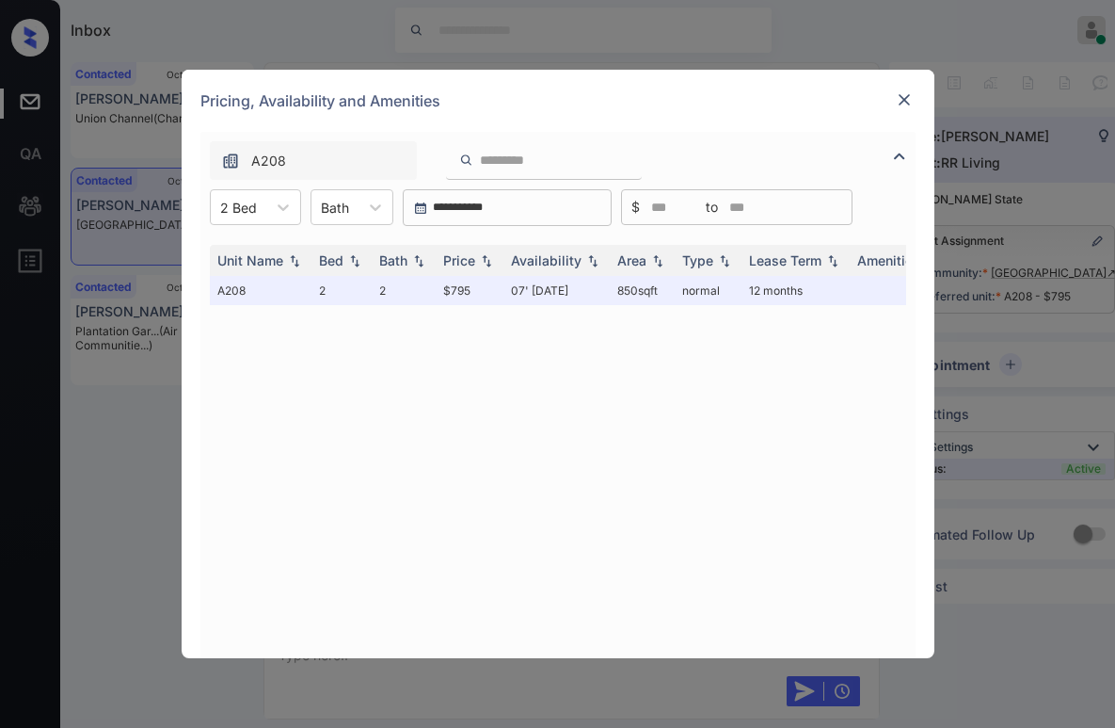
click at [904, 102] on img at bounding box center [904, 99] width 19 height 19
